Goal: Obtain resource: Obtain resource

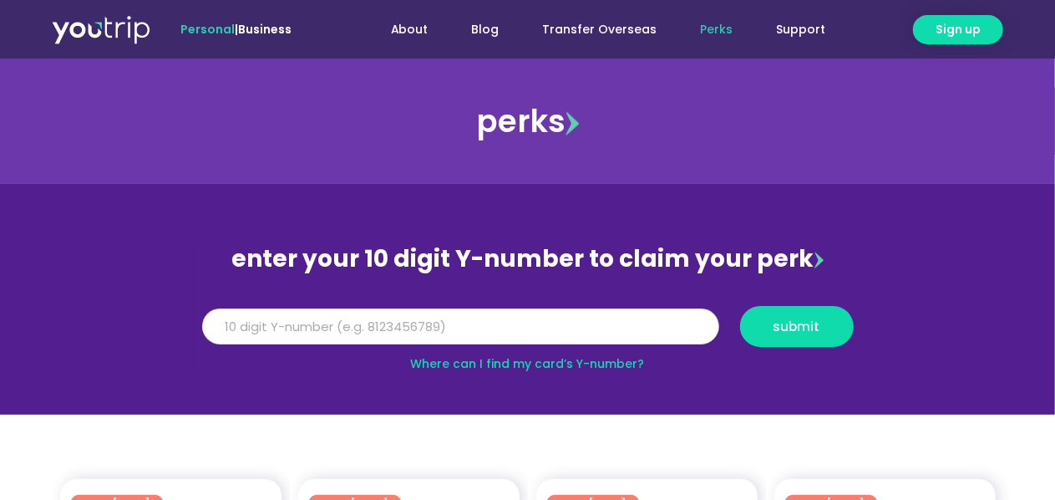
click at [245, 327] on input "Y Number" at bounding box center [460, 326] width 517 height 37
paste input "8163312671"
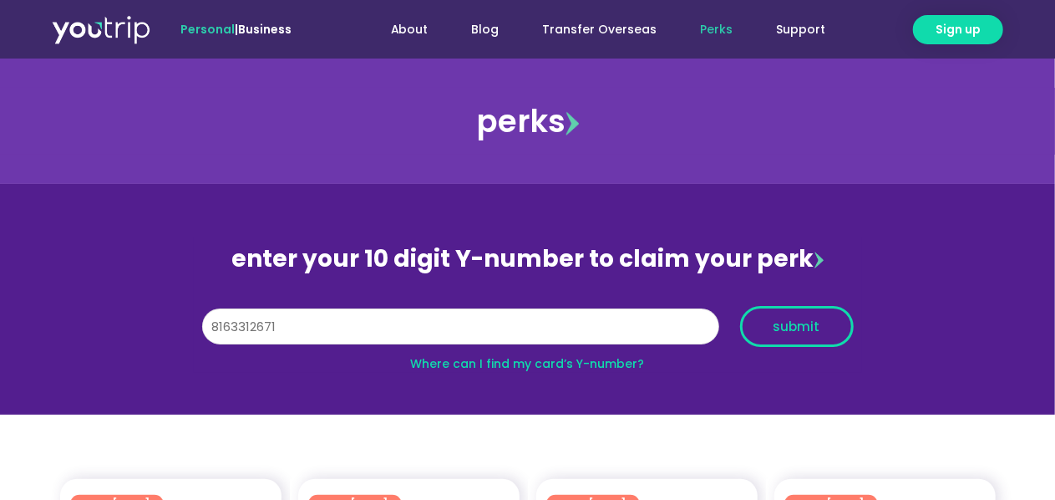
type input "8163312671"
click at [796, 325] on span "submit" at bounding box center [797, 326] width 47 height 13
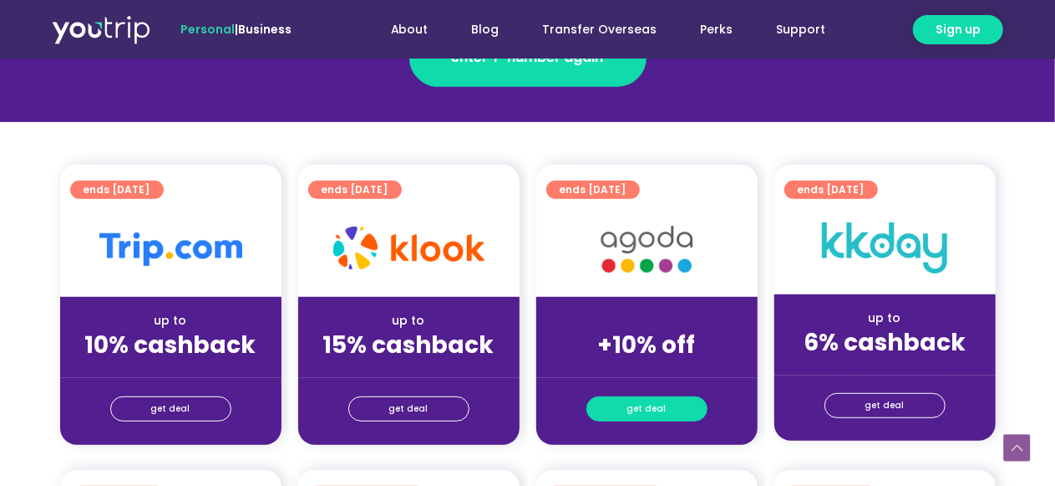
click at [632, 403] on span "get deal" at bounding box center [647, 408] width 39 height 23
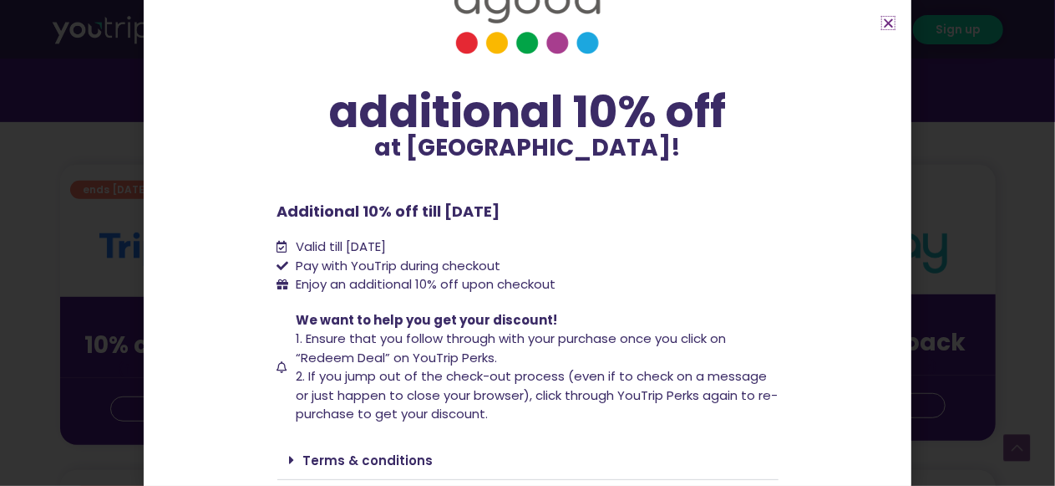
scroll to position [114, 0]
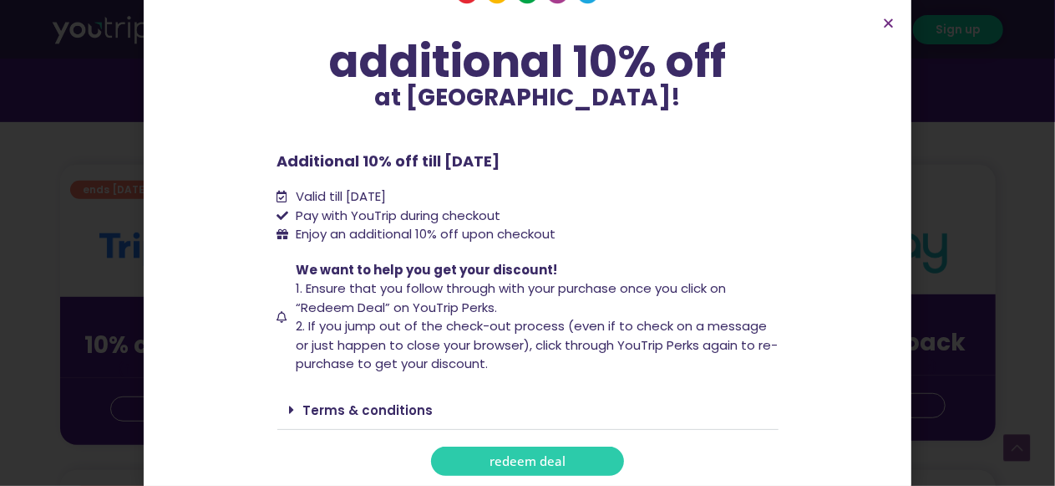
click at [538, 467] on span "redeem deal" at bounding box center [528, 461] width 76 height 13
